Goal: Check status: Check status

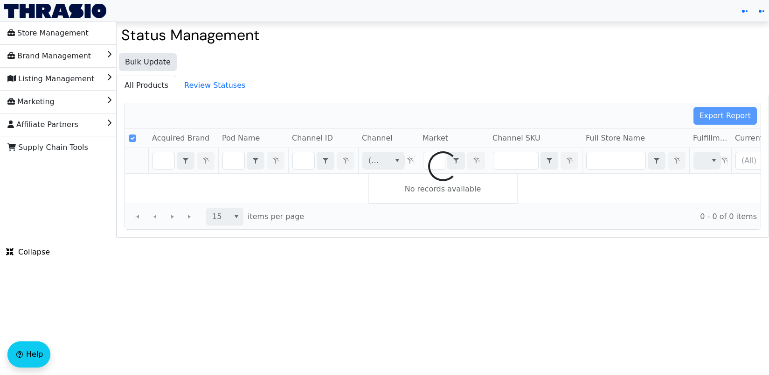
click at [298, 142] on div at bounding box center [443, 166] width 636 height 126
click at [306, 156] on div at bounding box center [443, 166] width 636 height 126
click at [305, 160] on div at bounding box center [443, 166] width 636 height 126
checkbox input "false"
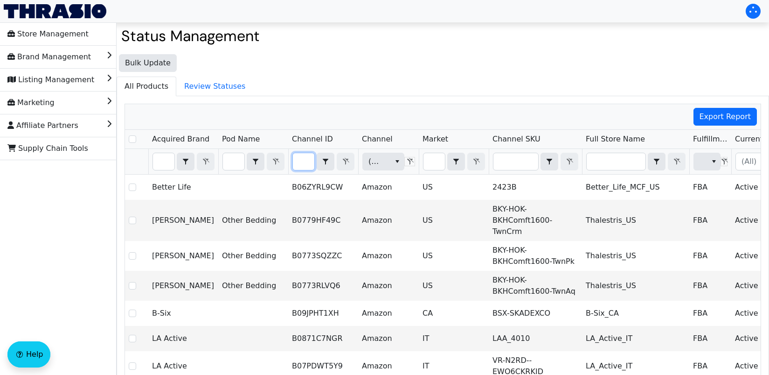
click at [309, 159] on input "Filter" at bounding box center [303, 161] width 21 height 17
type input "B07N316V8C"
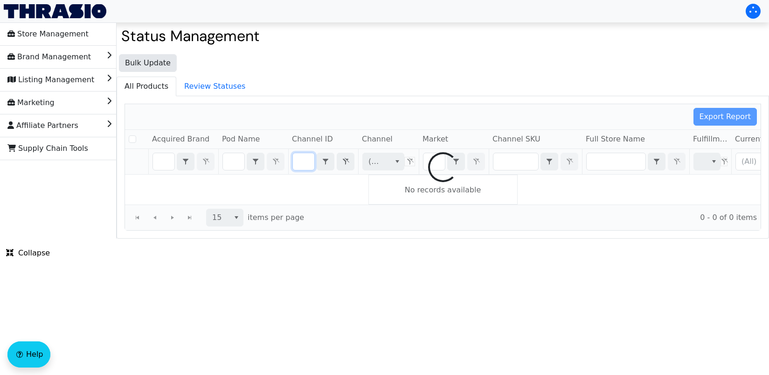
checkbox input "false"
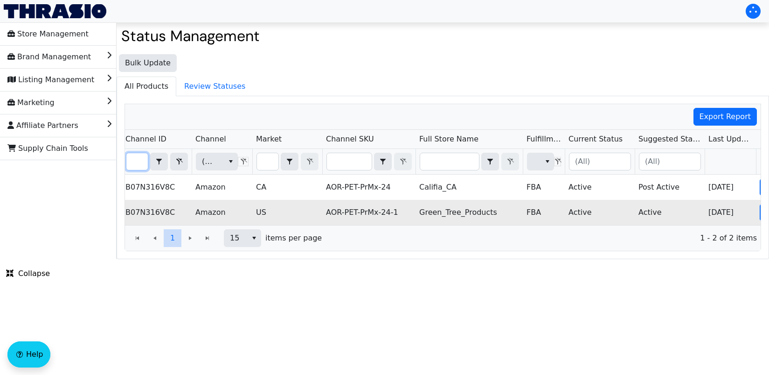
scroll to position [0, 208]
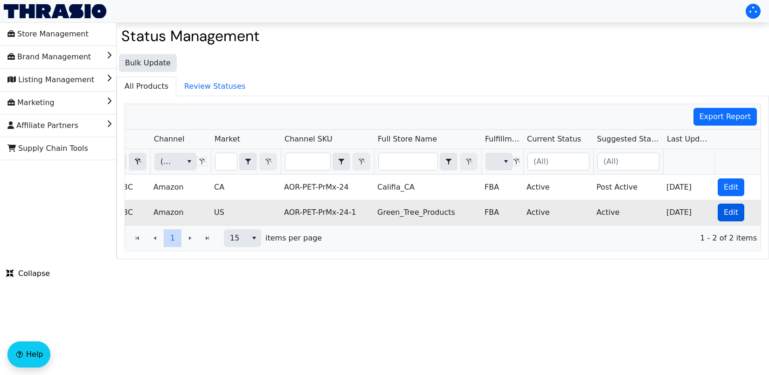
type input "B07N316V8C"
click at [720, 214] on button "Edit" at bounding box center [731, 212] width 27 height 18
checkbox input "true"
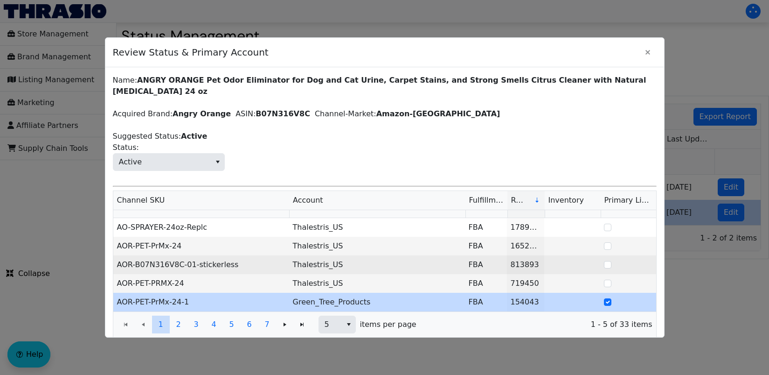
scroll to position [14, 0]
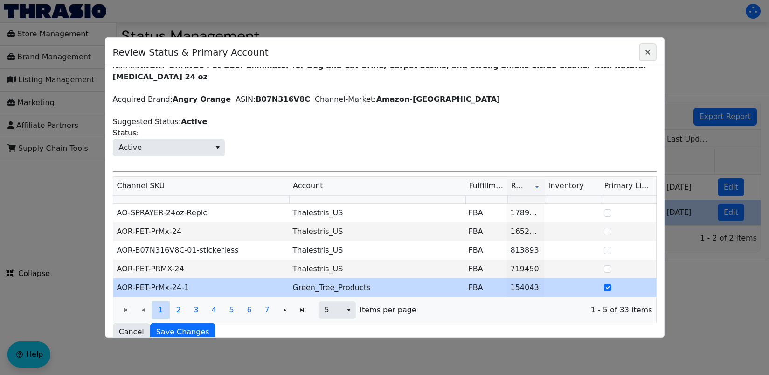
click at [643, 54] on icon "Close" at bounding box center [647, 52] width 11 height 7
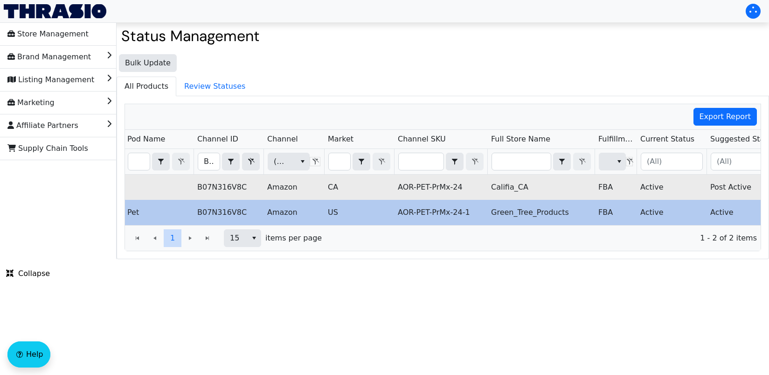
scroll to position [0, 40]
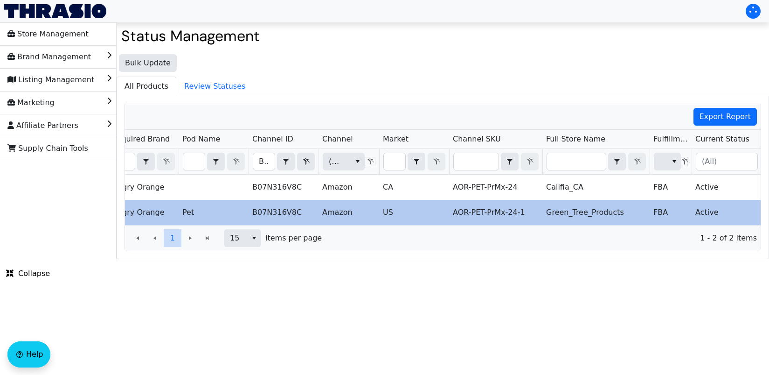
click at [252, 161] on th "B07N316V8C Contains" at bounding box center [284, 162] width 70 height 26
click at [254, 161] on input "B07N316V8C" at bounding box center [263, 161] width 21 height 17
type input "B072WC71JN"
click at [346, 160] on div "Export Report Acquired Brand Pod Name Channel ID Channel Market Channel SKU Ful…" at bounding box center [443, 177] width 637 height 147
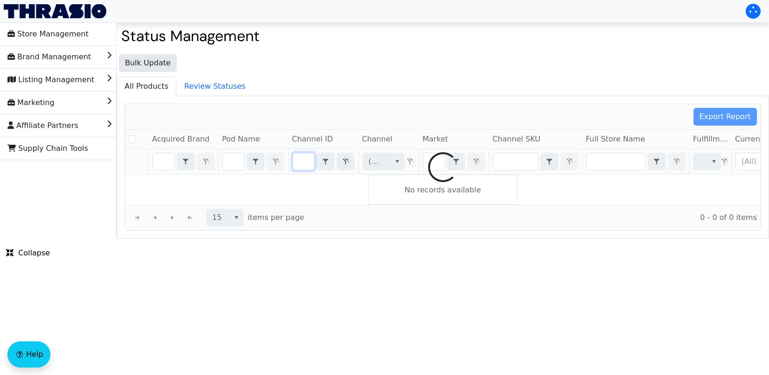
checkbox input "false"
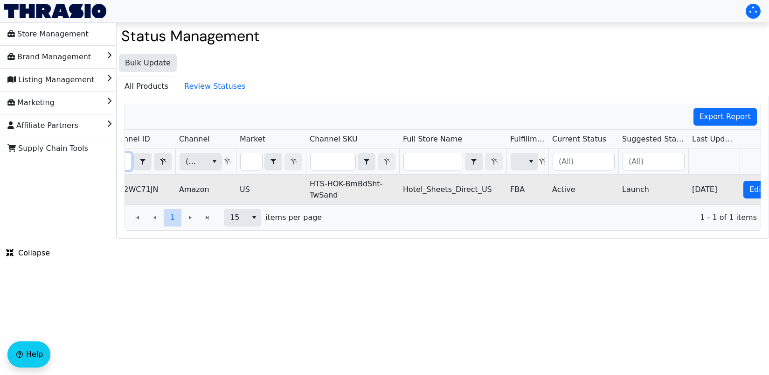
scroll to position [0, 208]
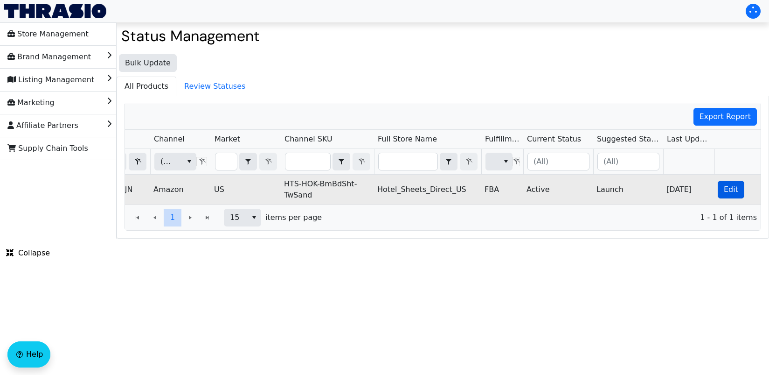
type input "B072WC71JN"
click at [718, 186] on button "Edit" at bounding box center [731, 190] width 27 height 18
checkbox input "true"
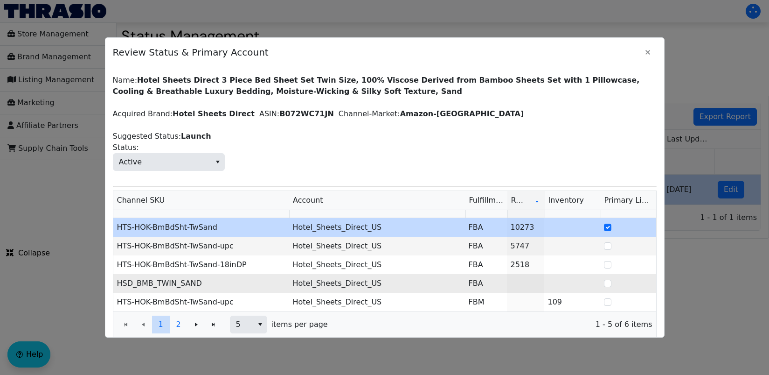
scroll to position [13, 0]
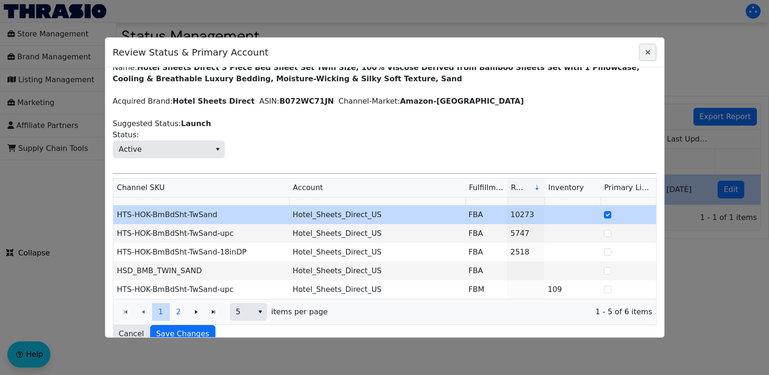
click at [647, 49] on icon "Close" at bounding box center [647, 52] width 11 height 7
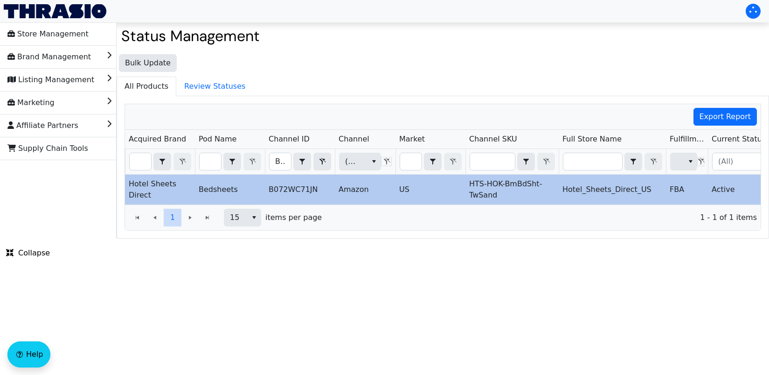
scroll to position [0, 7]
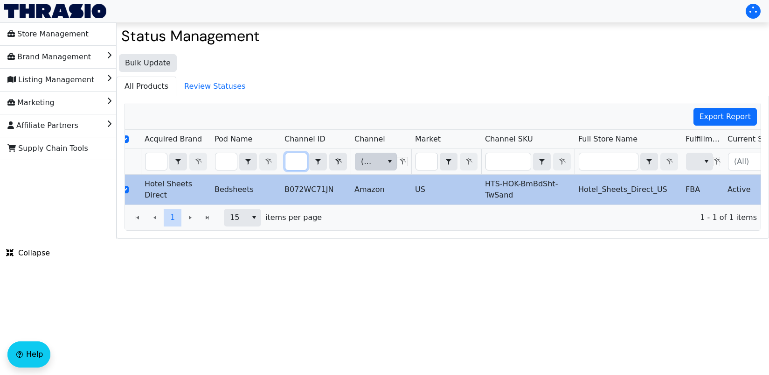
drag, startPoint x: 291, startPoint y: 162, endPoint x: 361, endPoint y: 157, distance: 70.6
click at [361, 157] on tr "B072WC71JN Contains (All) (All)" at bounding box center [540, 162] width 844 height 26
type input "B0CMXXSYB1"
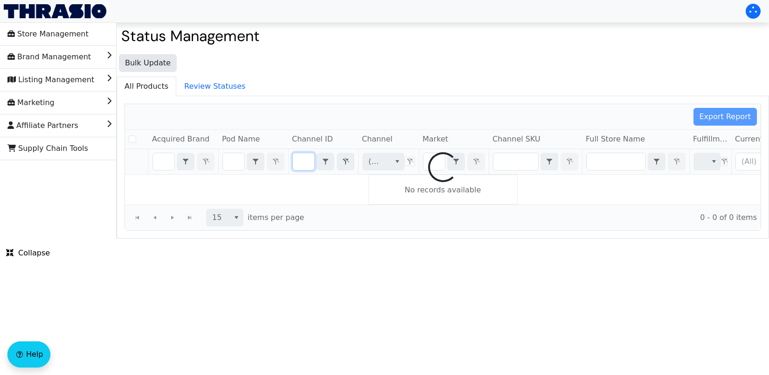
checkbox input "false"
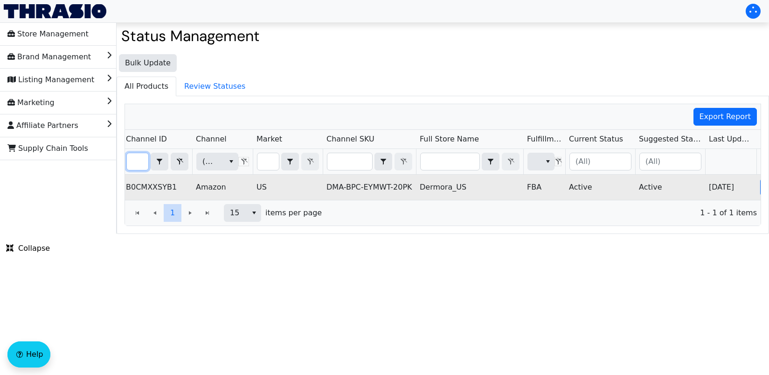
scroll to position [0, 208]
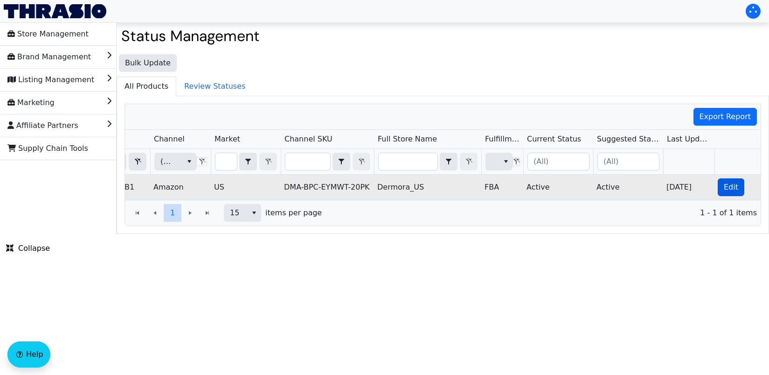
type input "B0CMXXSYB1"
click at [729, 184] on span "Edit" at bounding box center [731, 186] width 14 height 11
checkbox input "true"
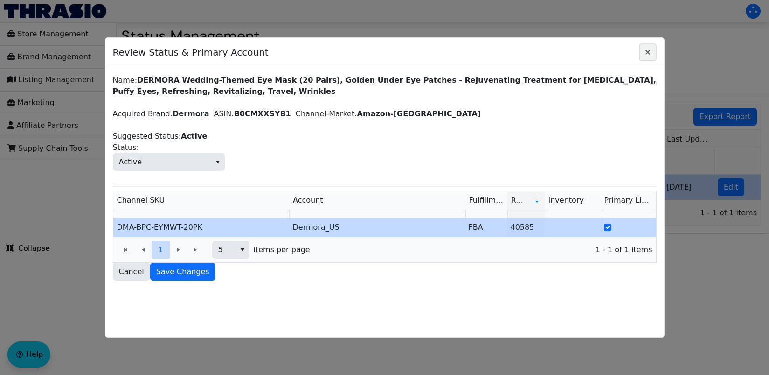
click at [650, 49] on icon "Close" at bounding box center [647, 52] width 11 height 7
